Goal: Transaction & Acquisition: Purchase product/service

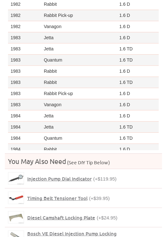
scroll to position [138, 0]
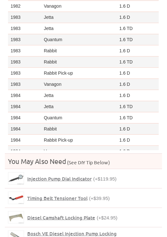
click at [30, 135] on td "1984" at bounding box center [24, 140] width 33 height 11
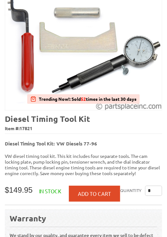
scroll to position [0, 0]
